Goal: Information Seeking & Learning: Learn about a topic

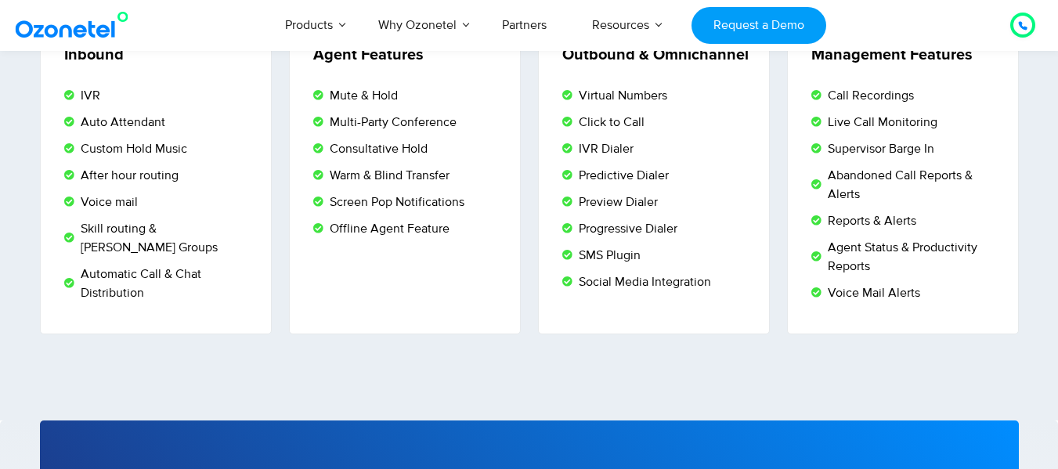
scroll to position [2753, 0]
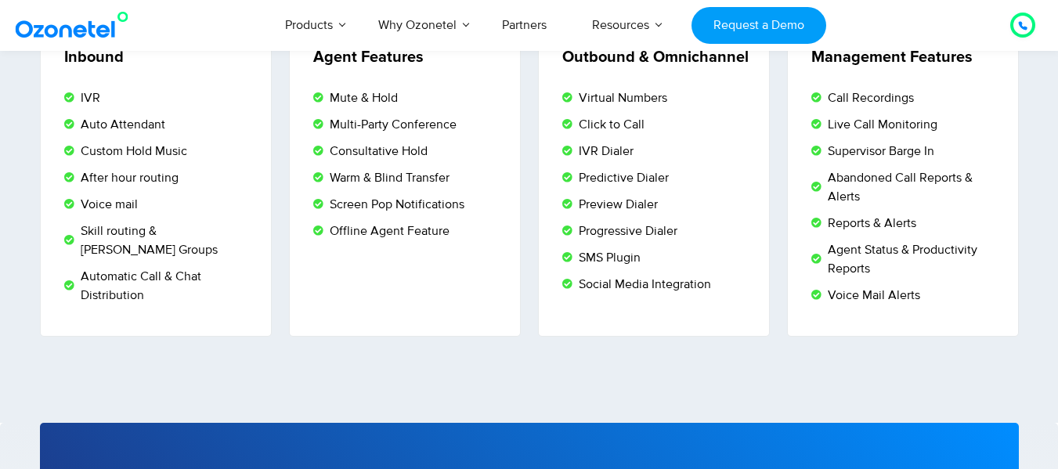
click at [861, 101] on span "Call Recordings" at bounding box center [869, 98] width 90 height 19
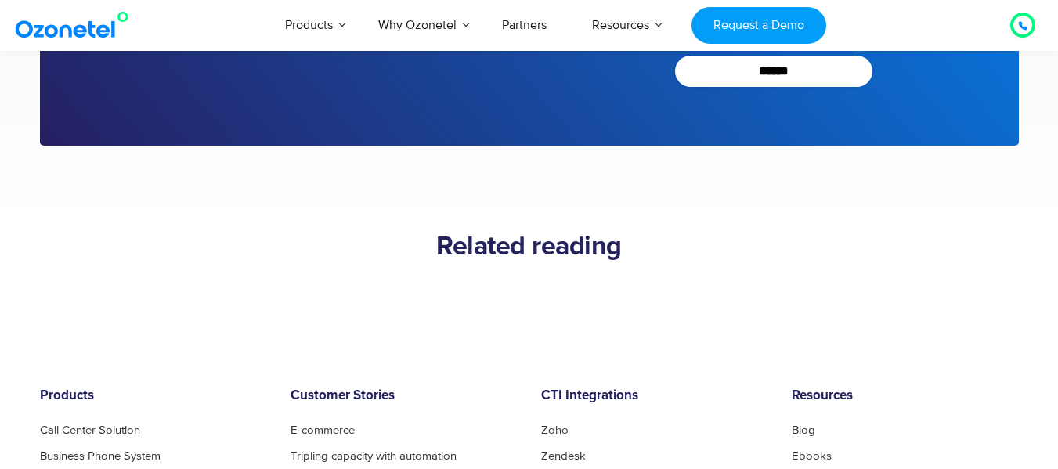
scroll to position [3580, 0]
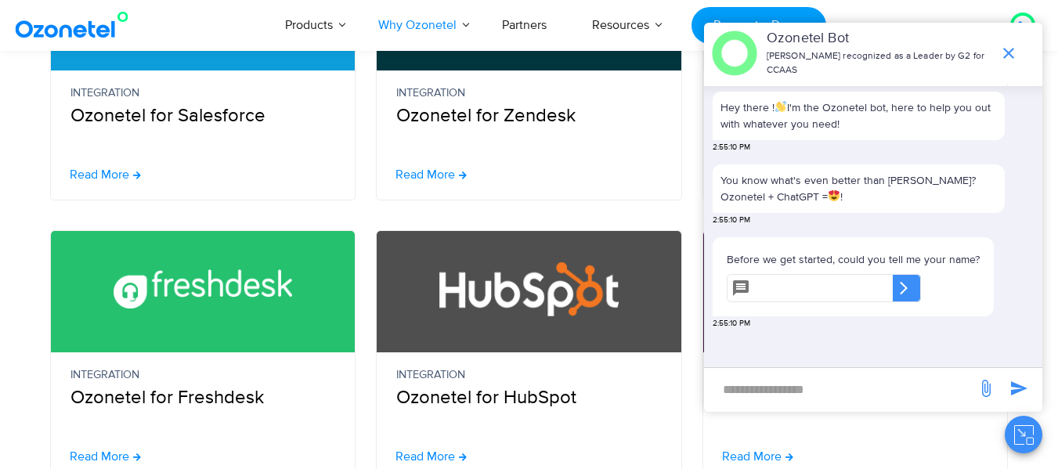
scroll to position [554, 0]
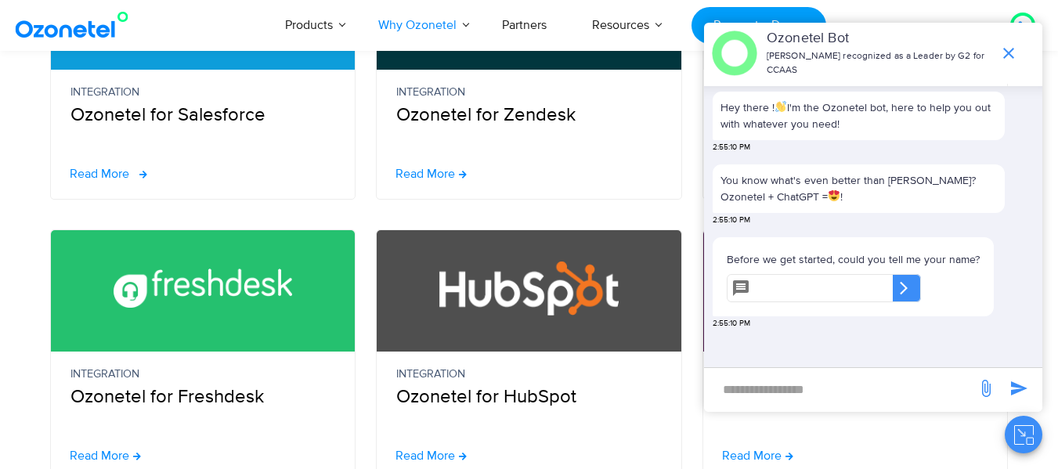
click at [128, 175] on span "Read More" at bounding box center [100, 174] width 60 height 13
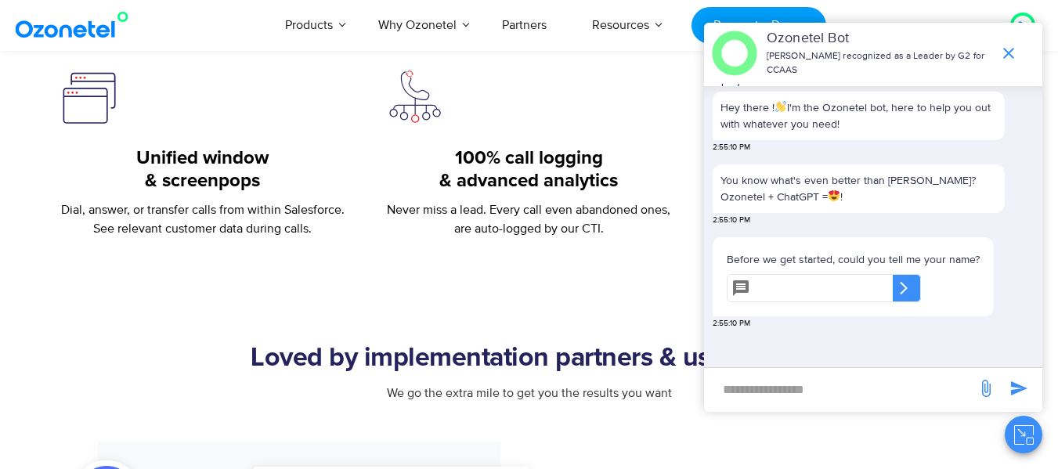
scroll to position [706, 0]
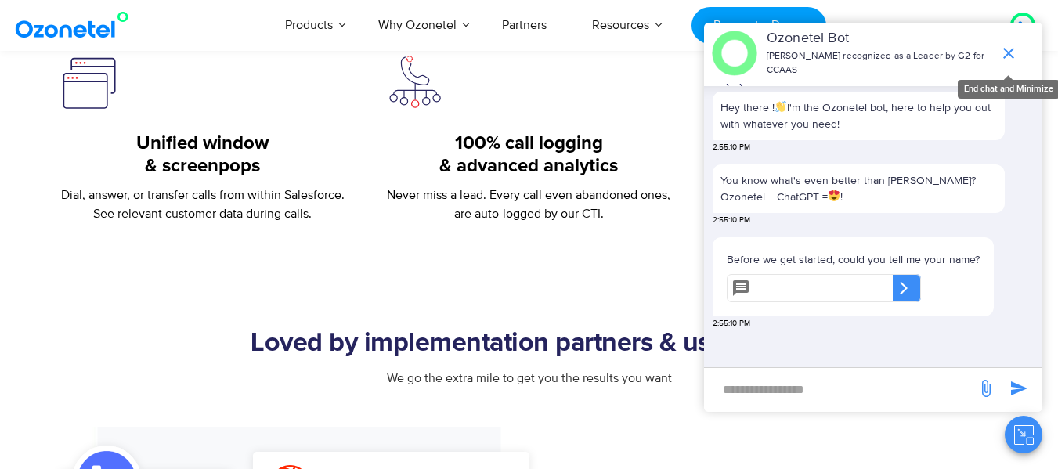
click at [1012, 49] on icon "end chat or minimize" at bounding box center [1008, 53] width 11 height 11
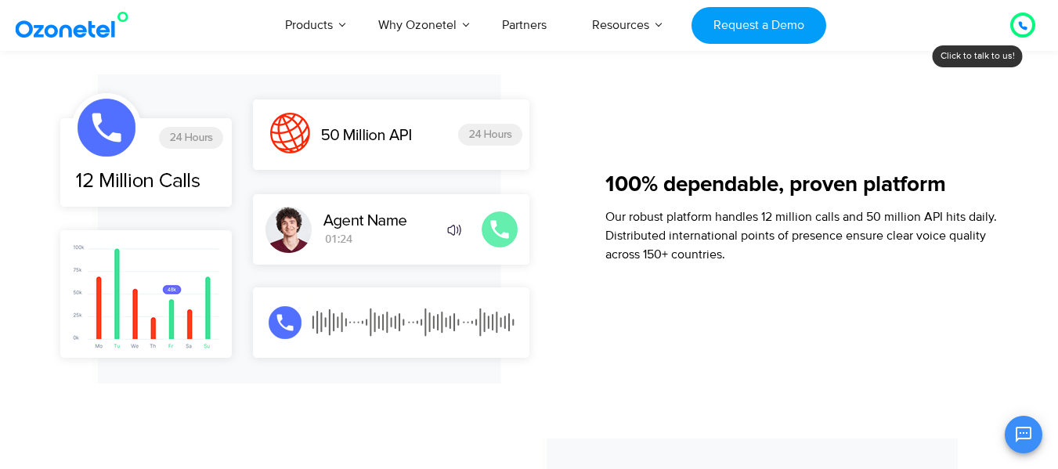
scroll to position [1060, 0]
